Goal: Task Accomplishment & Management: Complete application form

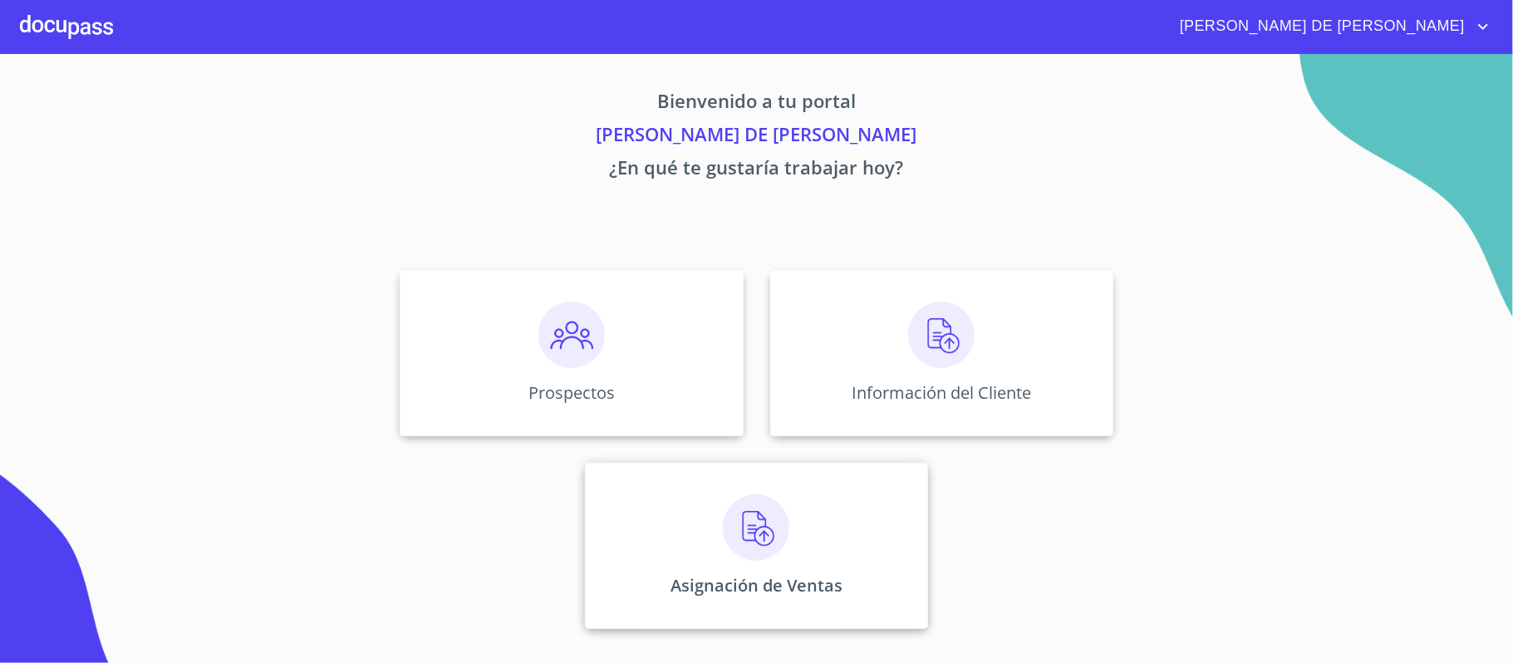
click at [812, 563] on div "Asignación de Ventas" at bounding box center [756, 546] width 343 height 166
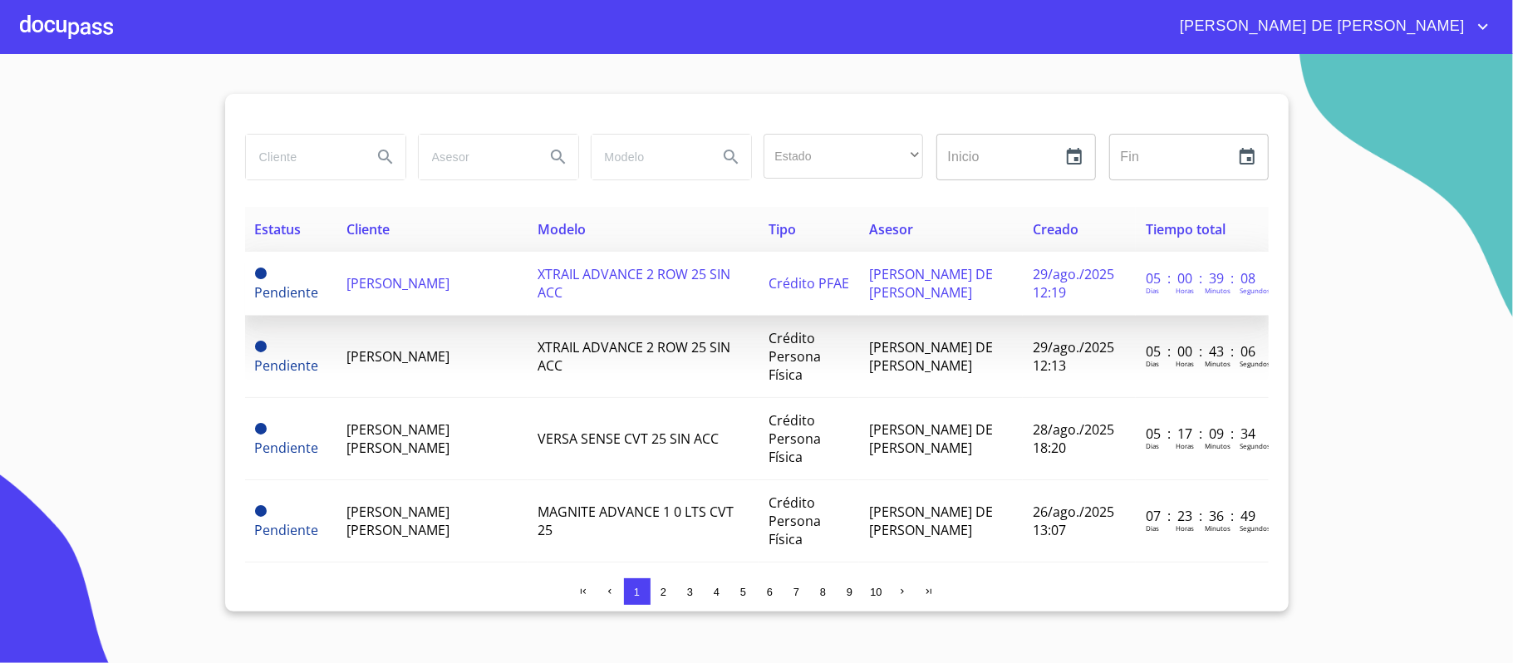
click at [349, 291] on span "[PERSON_NAME]" at bounding box center [398, 283] width 103 height 18
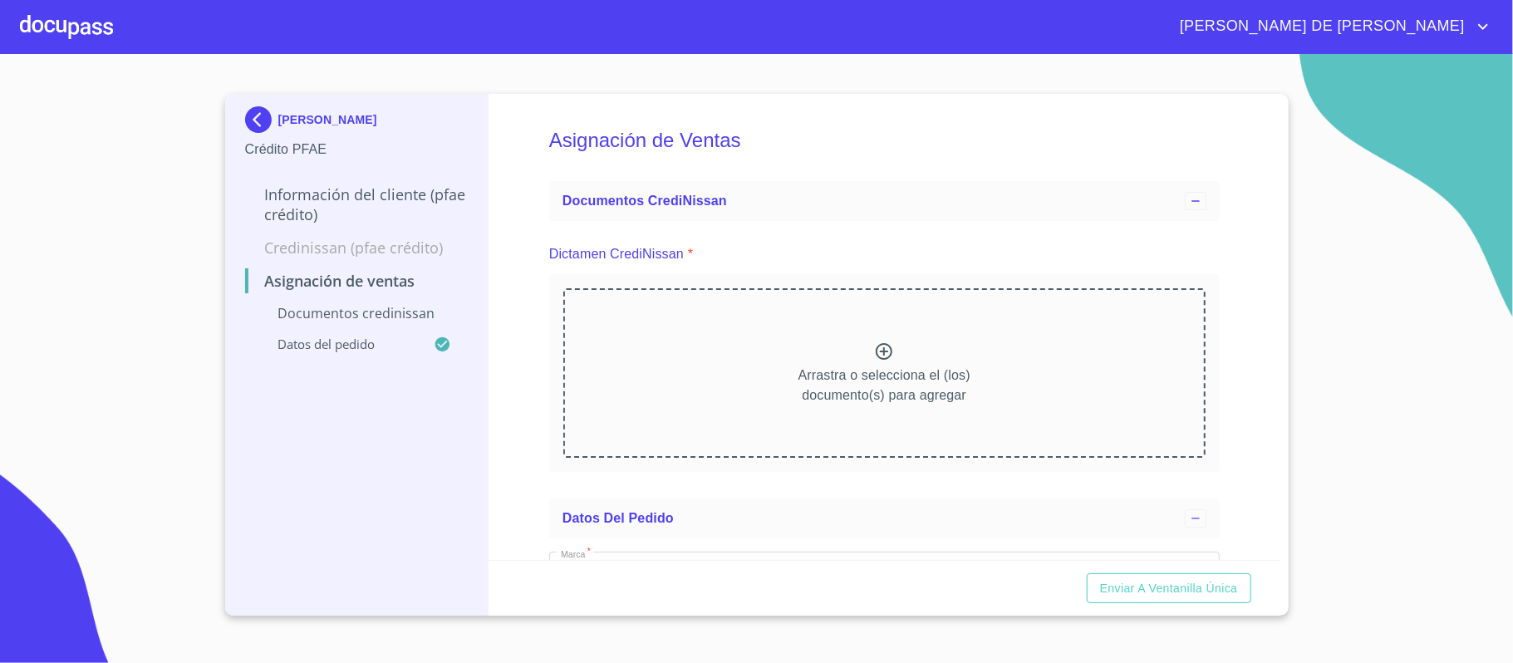
click at [859, 342] on div "Arrastra o selecciona el (los) documento(s) para agregar" at bounding box center [884, 373] width 642 height 170
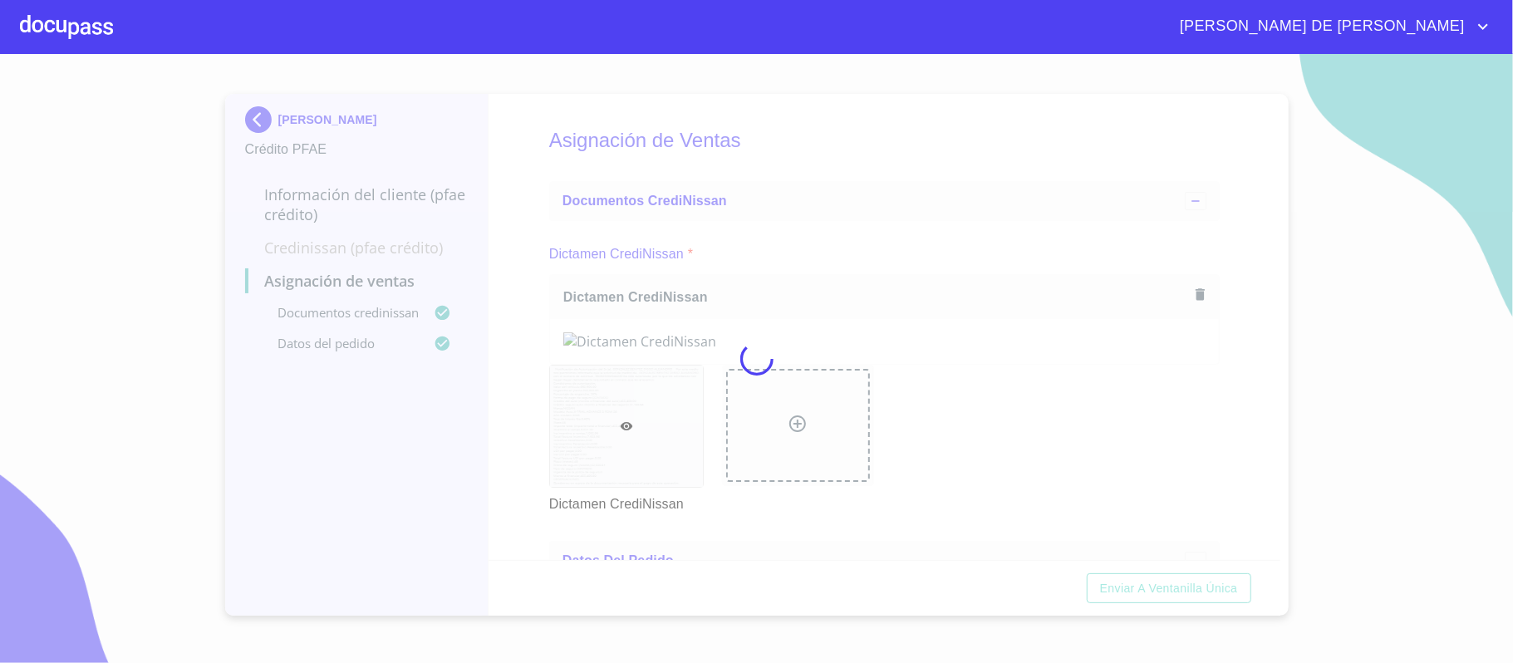
click at [1228, 382] on div at bounding box center [756, 358] width 1513 height 609
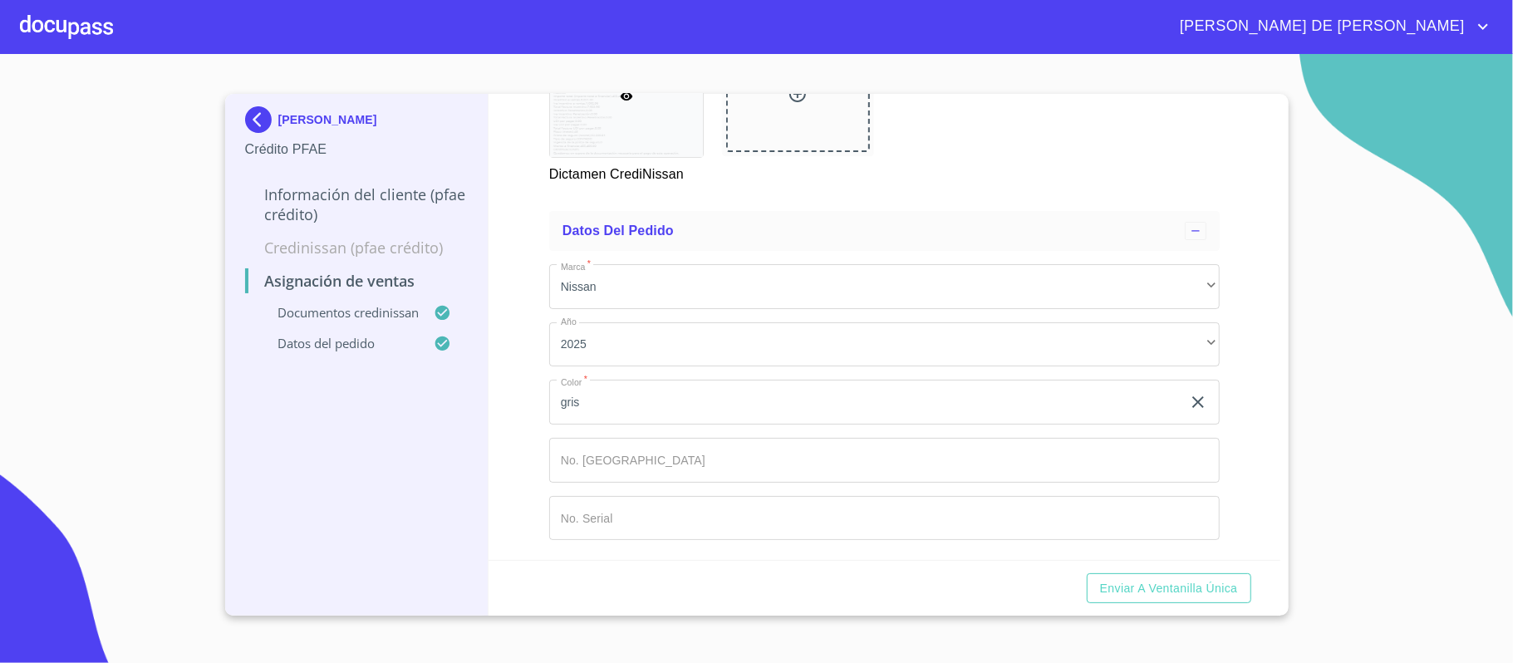
scroll to position [1019, 0]
click at [855, 425] on input "Marca   *" at bounding box center [865, 402] width 632 height 45
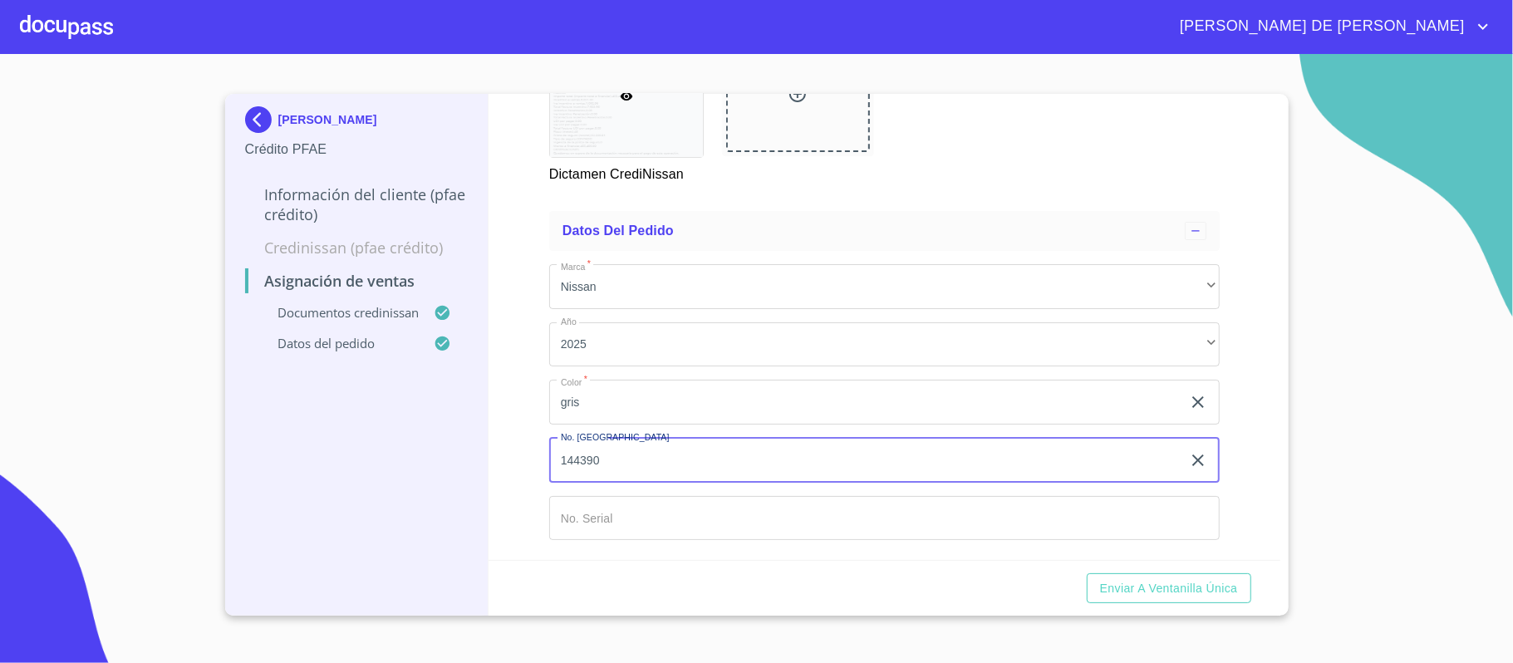
type input "144390"
click at [690, 425] on input "Marca   *" at bounding box center [865, 402] width 632 height 45
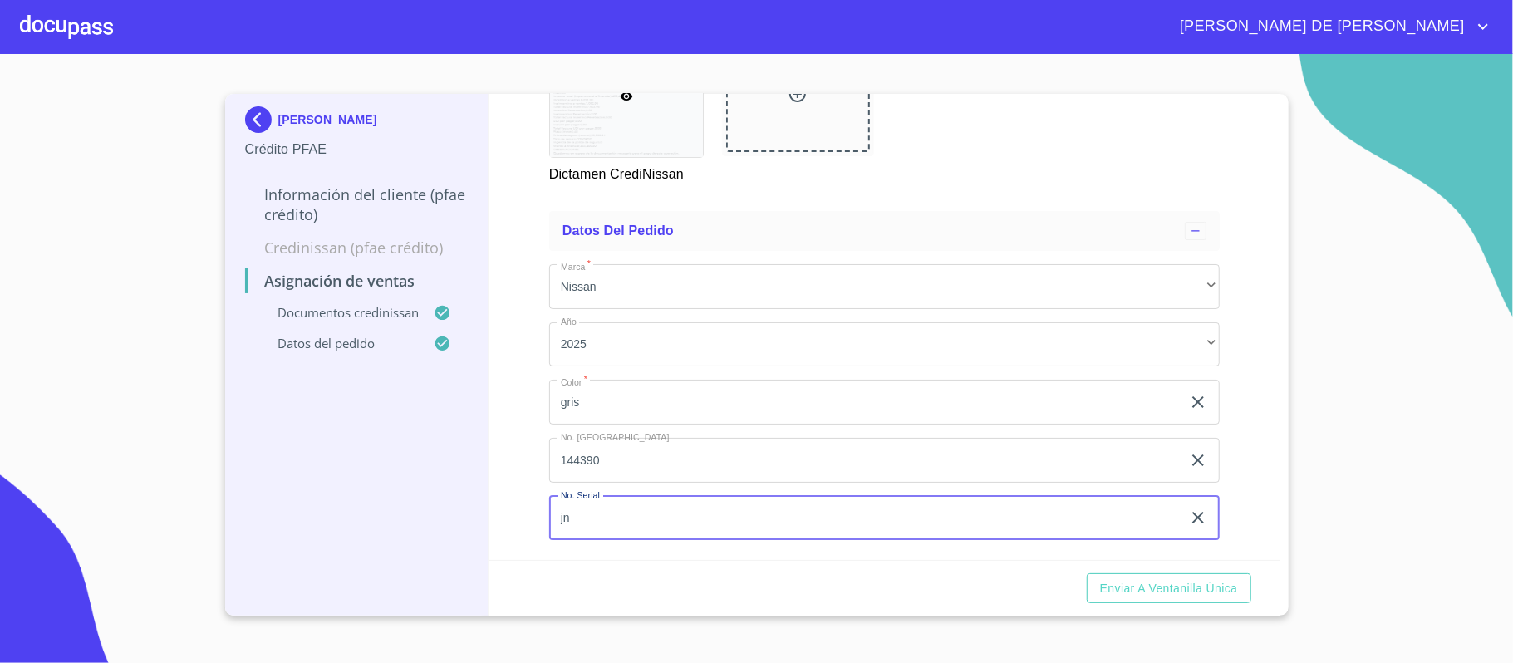
type input "j"
type input "JN8AT3MT9TW054825"
click at [1151, 587] on span "Enviar a Ventanilla única" at bounding box center [1169, 588] width 138 height 21
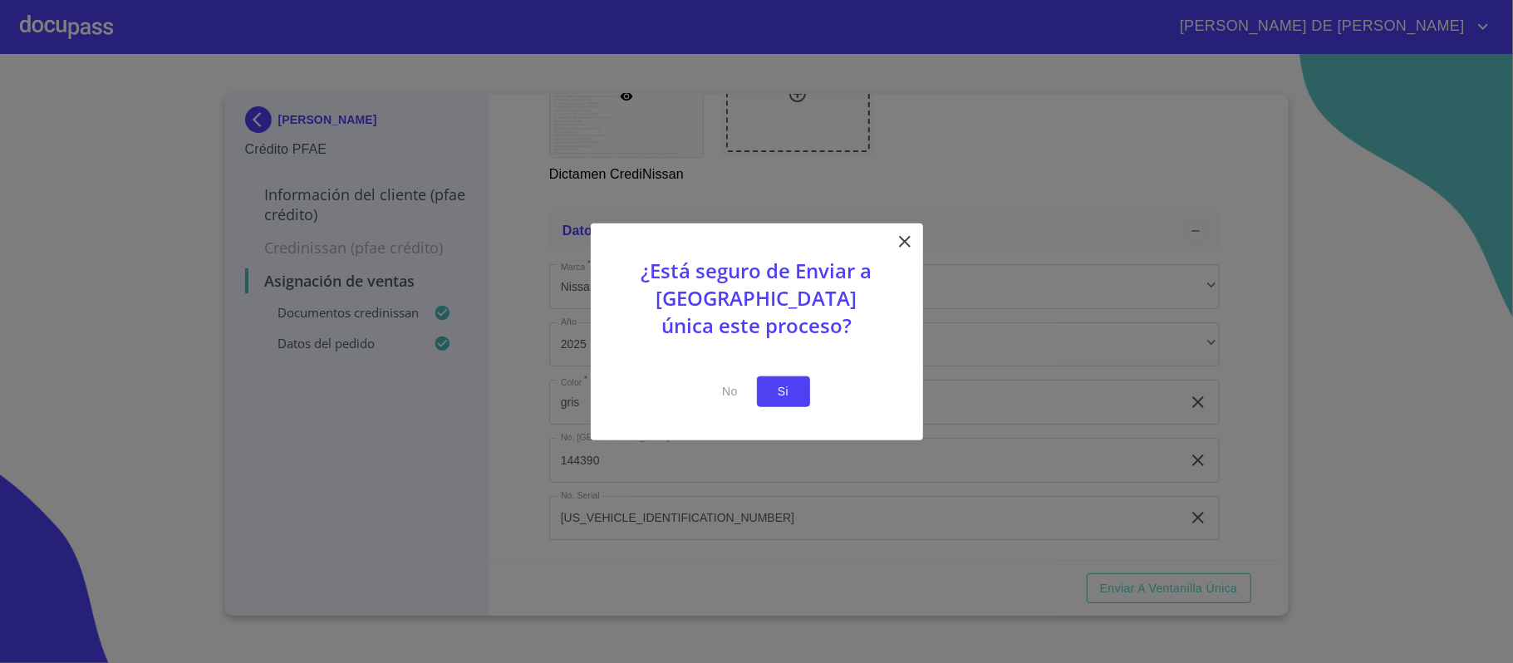
click at [781, 396] on span "Si" at bounding box center [783, 391] width 27 height 21
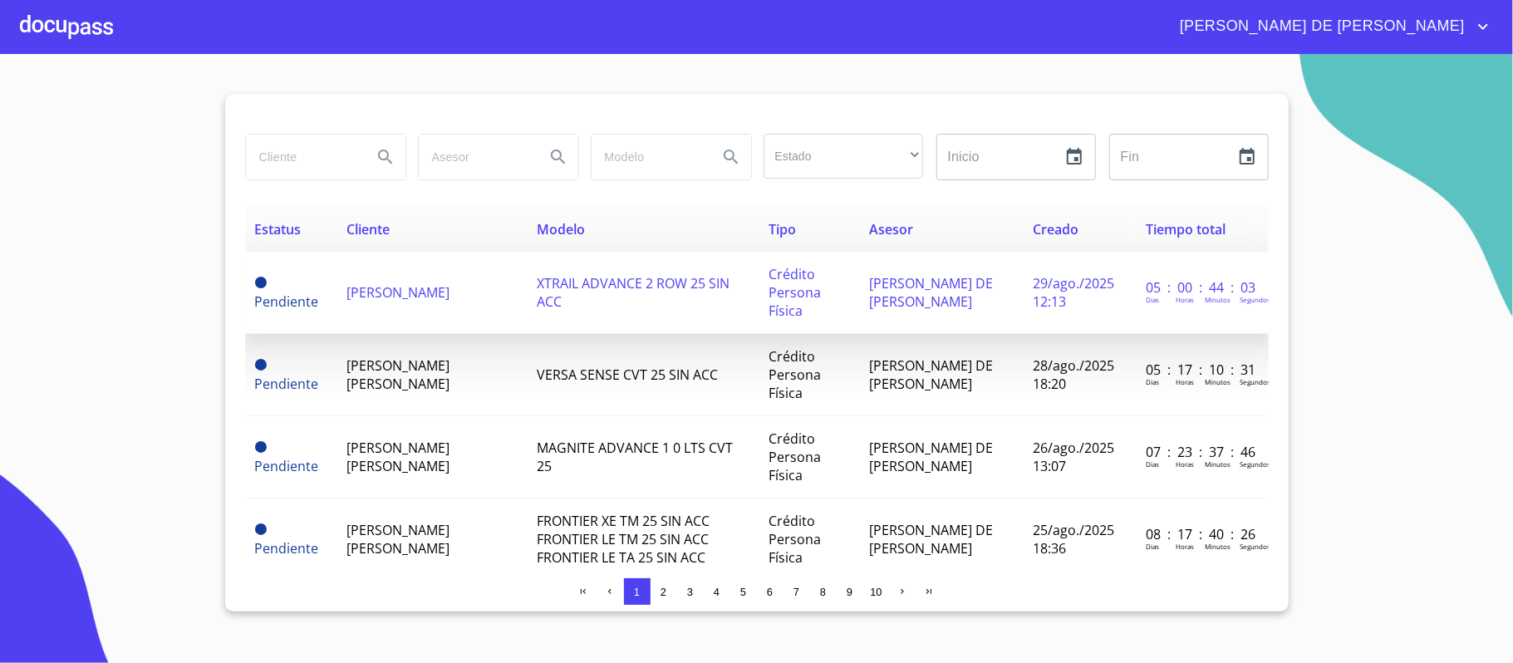
click at [603, 288] on span "XTRAIL ADVANCE 2 ROW 25 SIN ACC" at bounding box center [634, 292] width 193 height 37
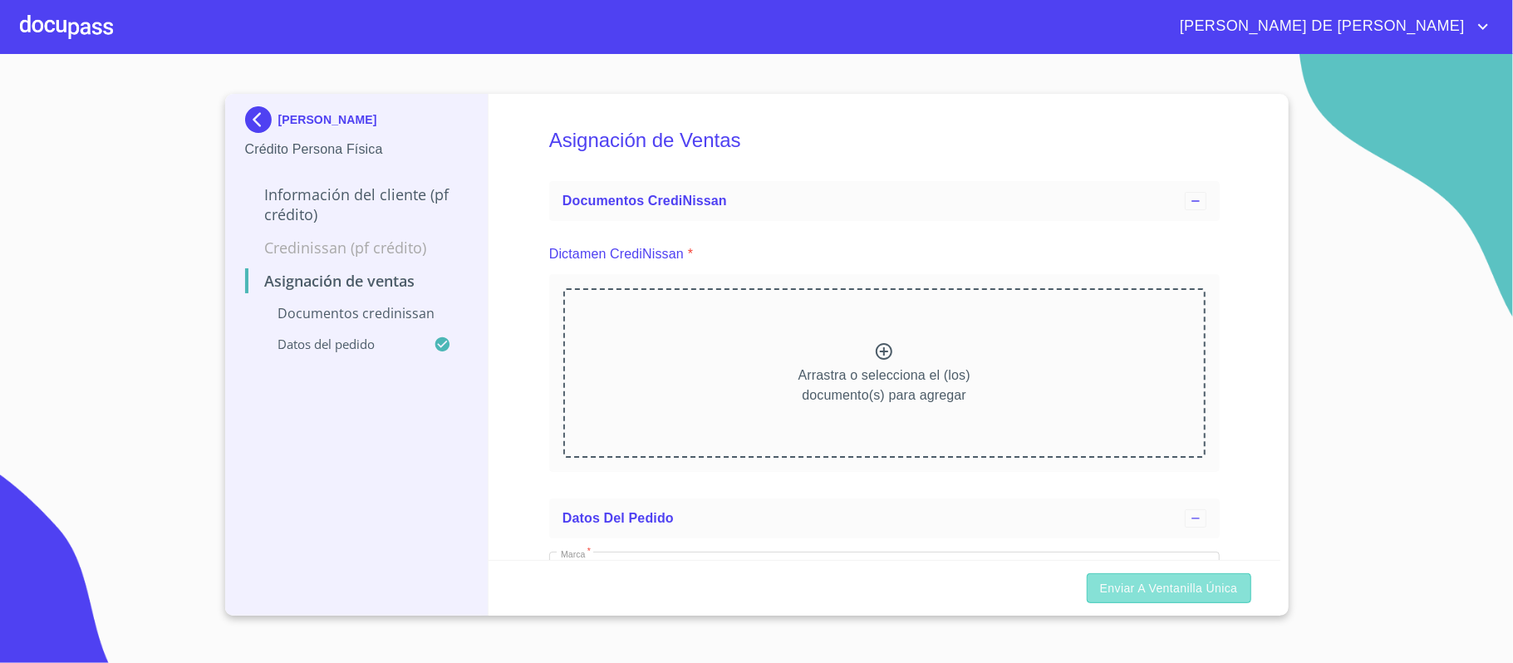
click at [1142, 583] on span "Enviar a Ventanilla única" at bounding box center [1169, 588] width 138 height 21
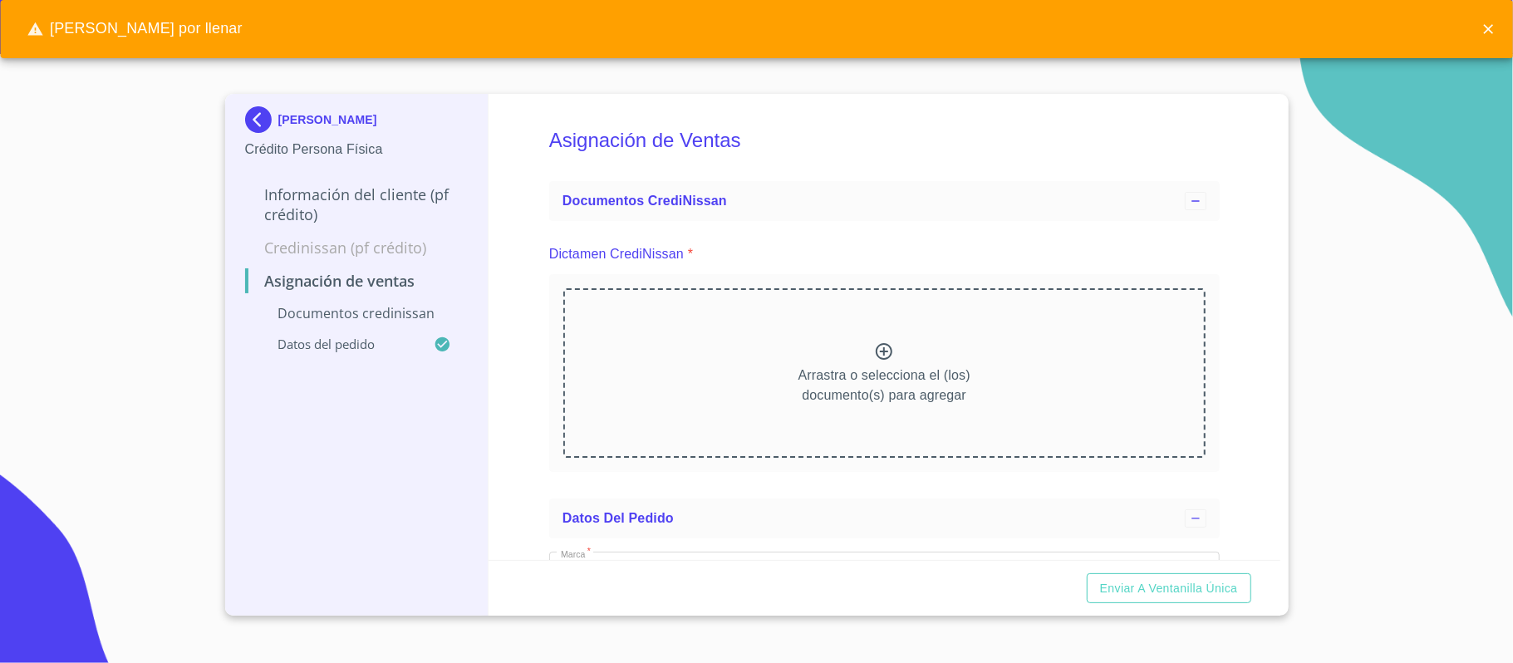
click at [874, 354] on icon at bounding box center [884, 352] width 20 height 20
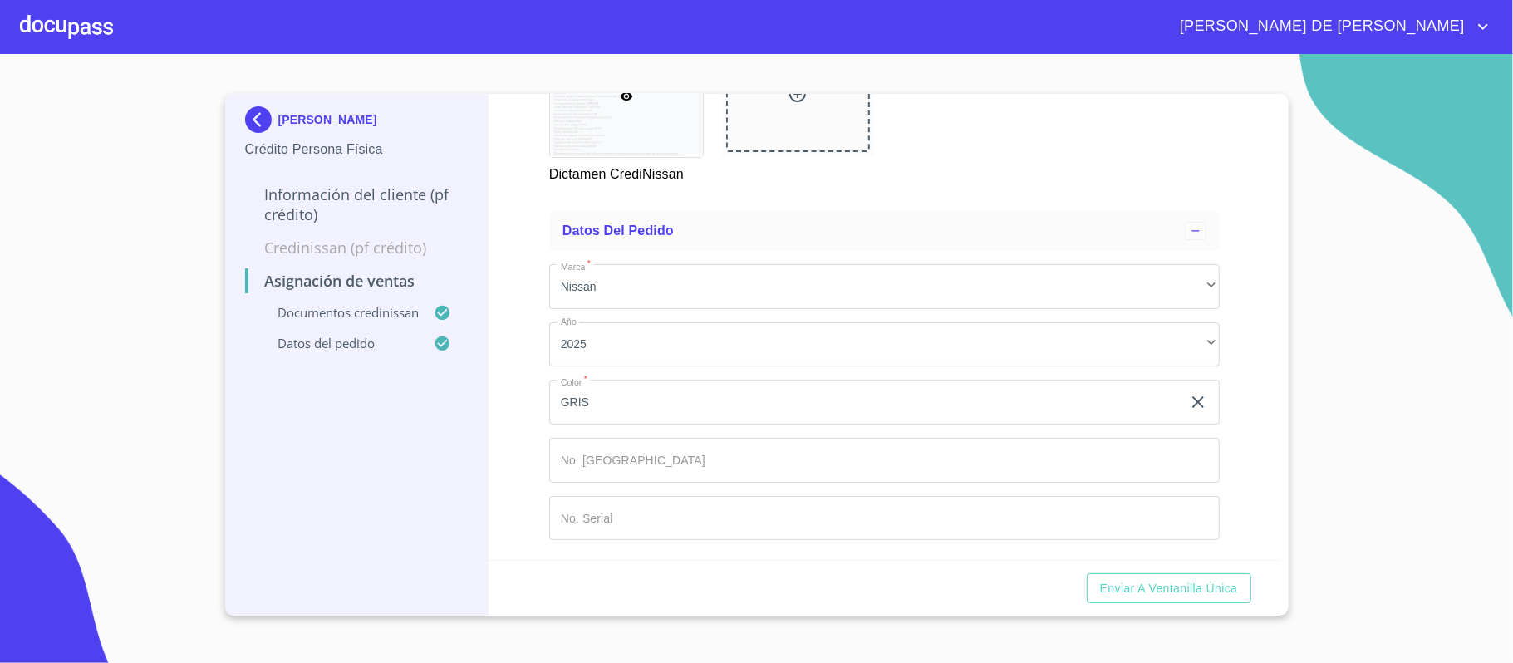
scroll to position [1019, 0]
click at [862, 425] on input "Marca   *" at bounding box center [865, 402] width 632 height 45
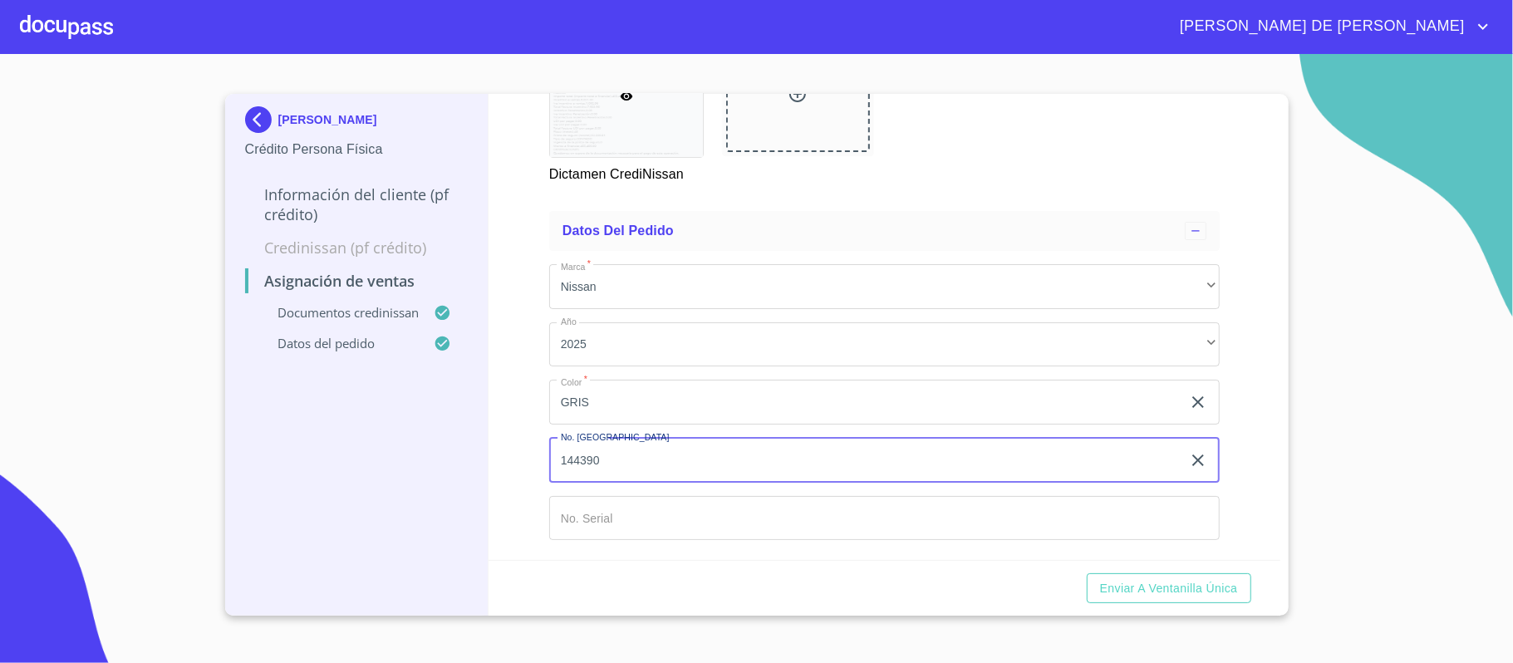
type input "144390"
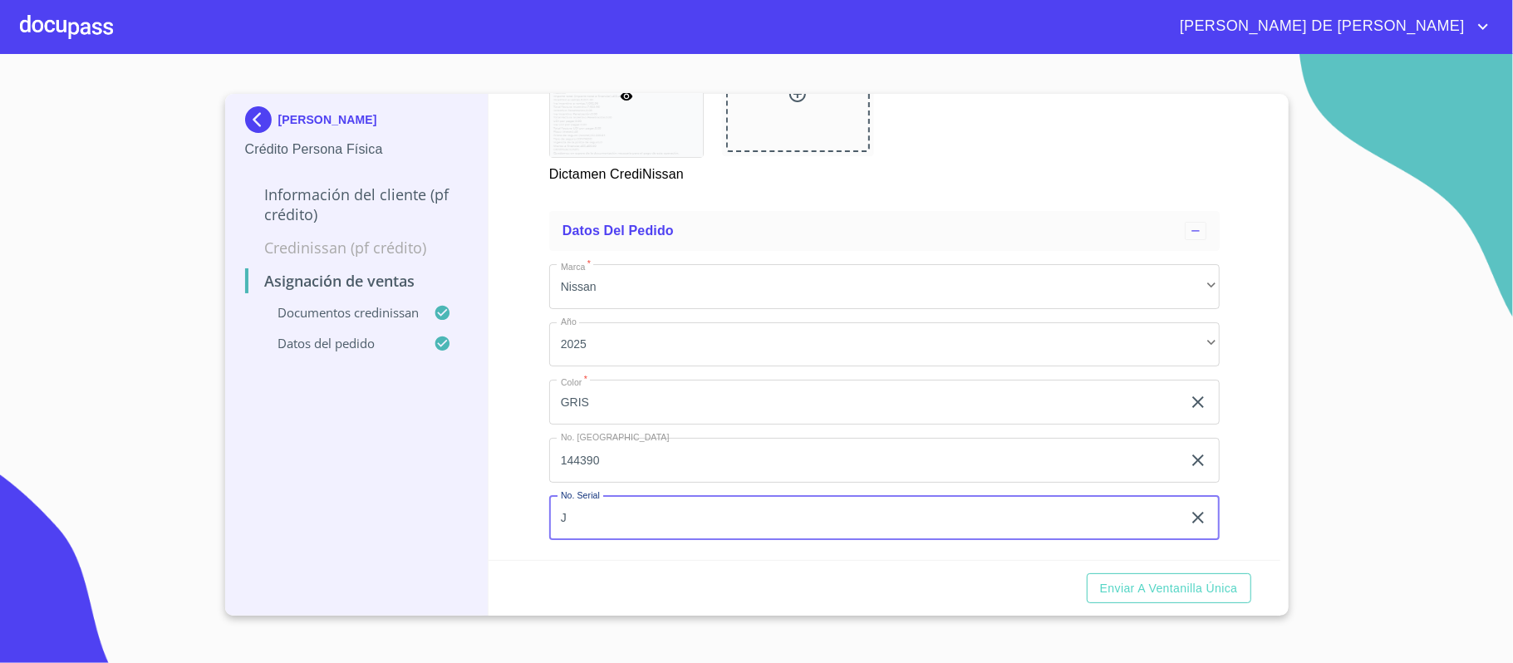
paste input "N8AT3MT9TW054825"
type input "JN8AT3MT9TW054825"
click at [1180, 579] on span "Enviar a Ventanilla única" at bounding box center [1169, 588] width 138 height 21
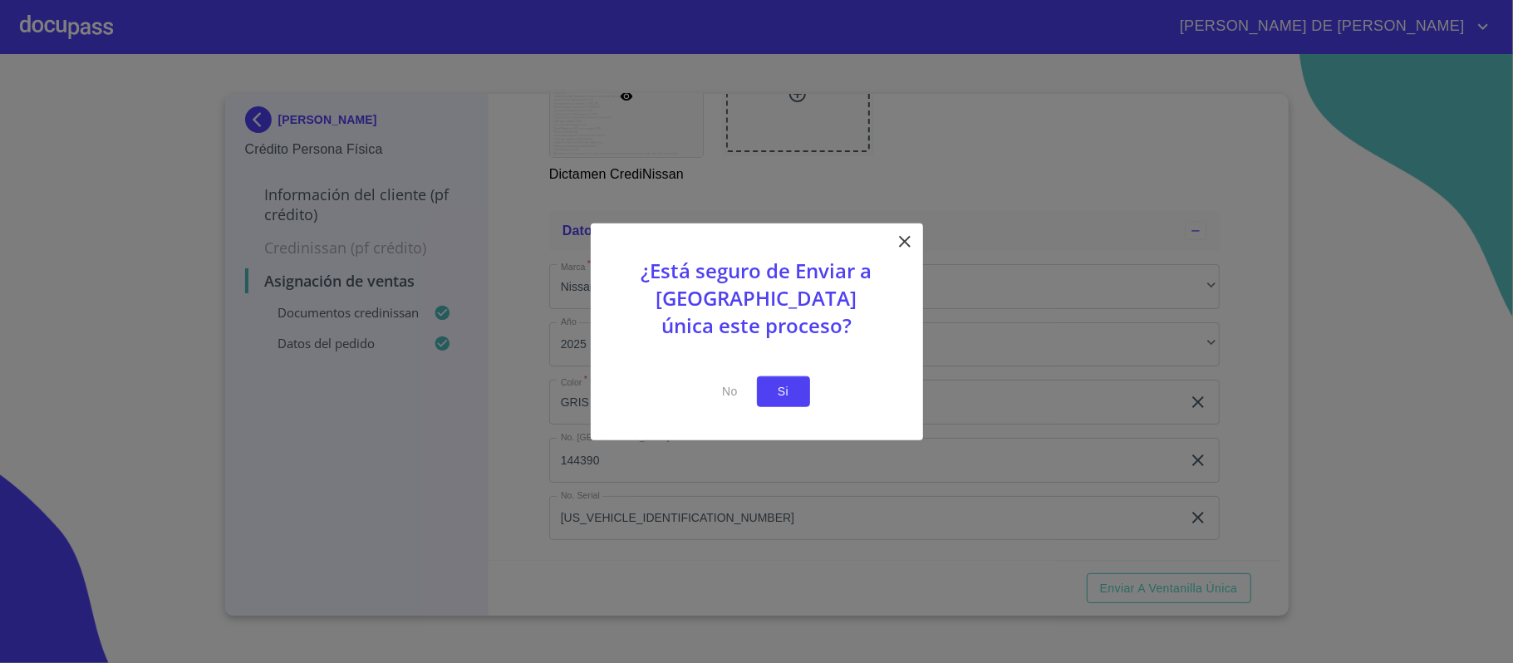
click at [765, 382] on button "Si" at bounding box center [783, 391] width 53 height 31
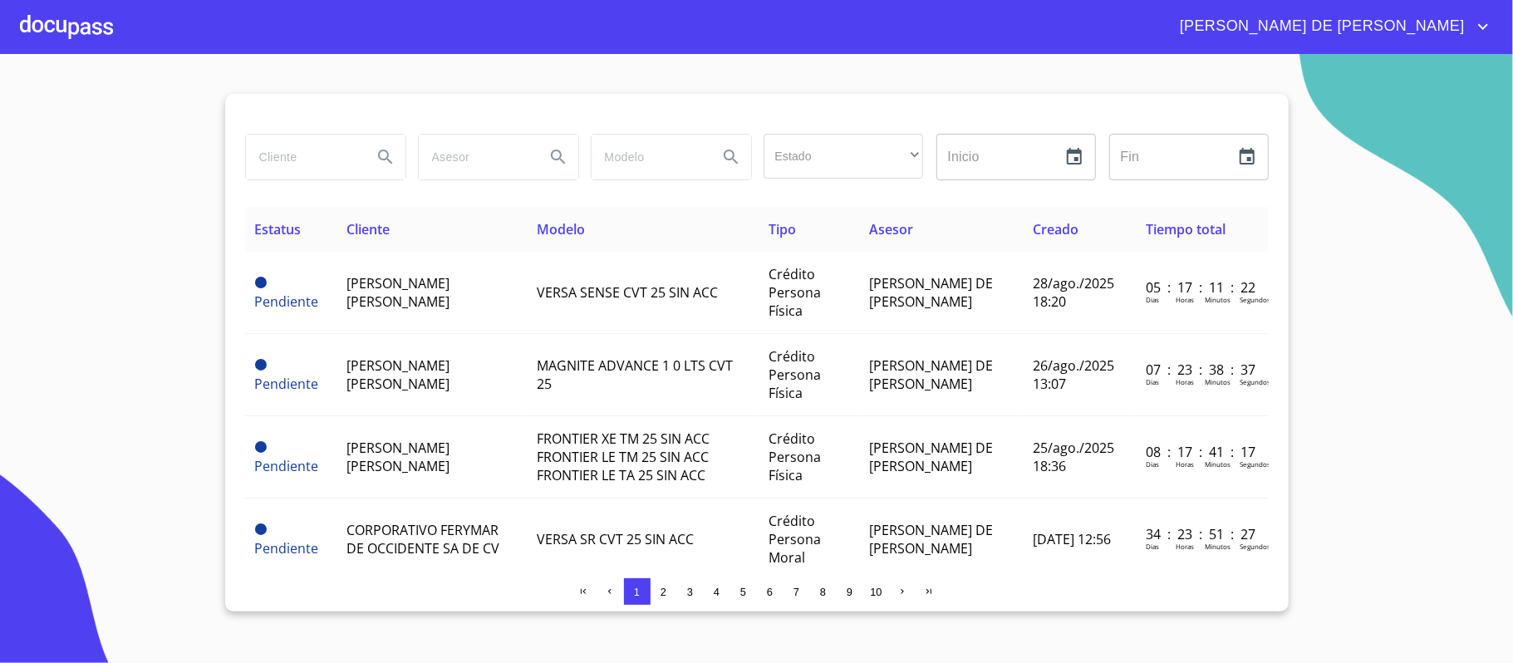
click at [309, 158] on input "search" at bounding box center [302, 157] width 113 height 45
type input "DIEGO ALEJANDRO"
click at [392, 155] on icon "Search" at bounding box center [386, 157] width 20 height 20
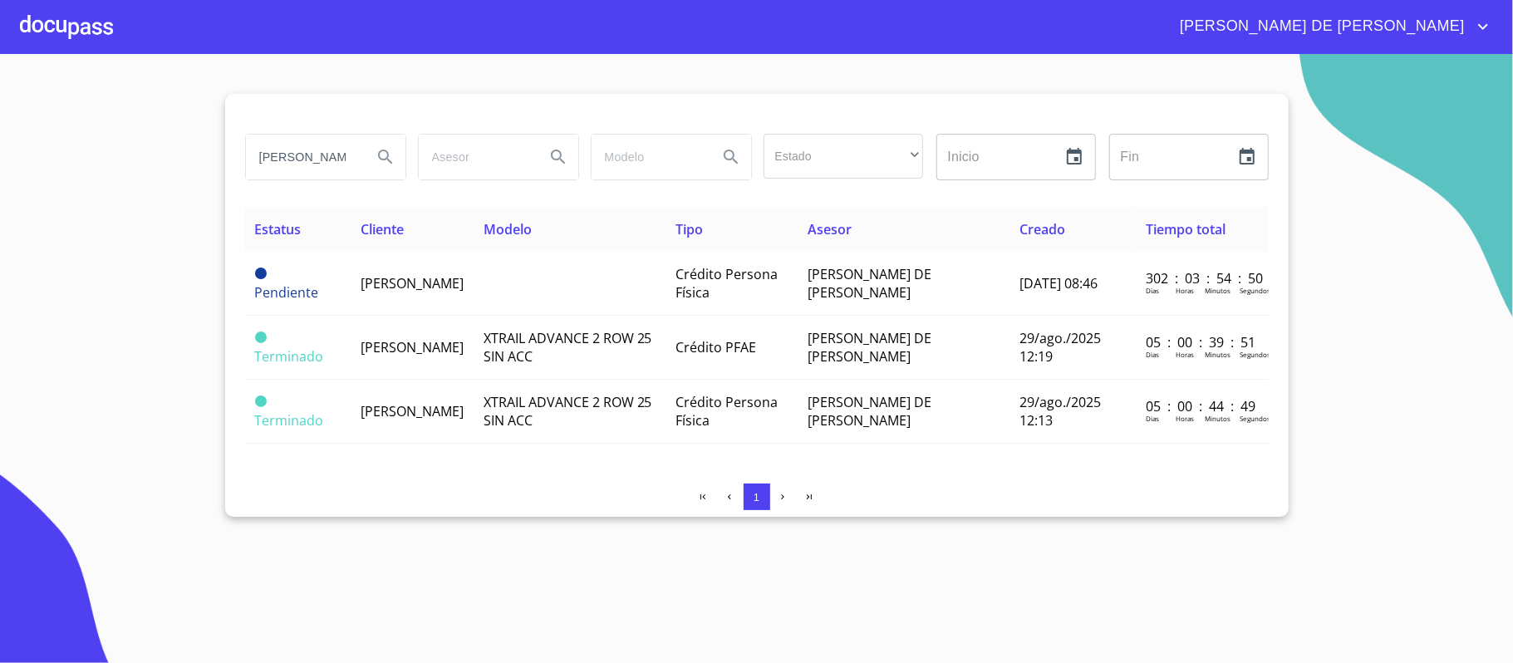
click at [42, 24] on div at bounding box center [66, 26] width 93 height 53
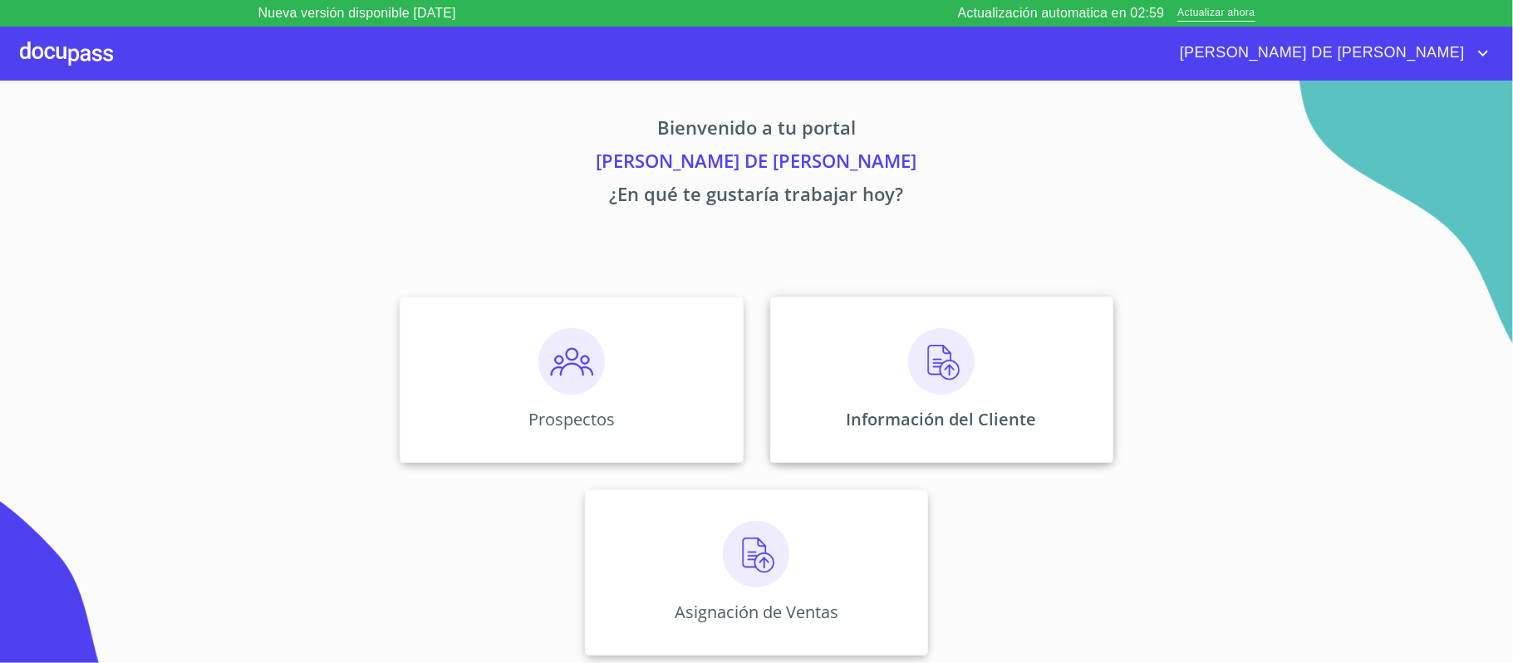
click at [929, 406] on div "Información del Cliente" at bounding box center [941, 380] width 343 height 166
